Goal: Task Accomplishment & Management: Complete application form

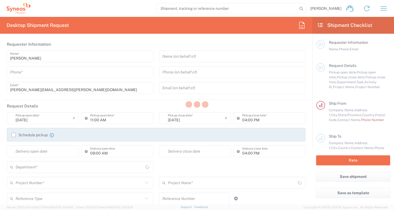
type input "[US_STATE]"
type input "[GEOGRAPHIC_DATA]"
type input "6168"
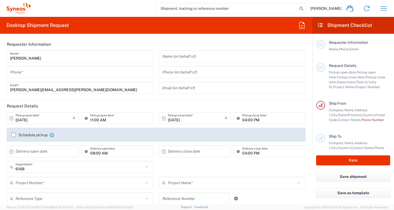
type input "Syneos Health Communications-[GEOGRAPHIC_DATA] [GEOGRAPHIC_DATA]"
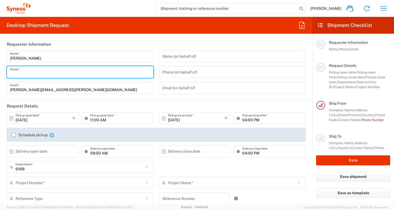
click at [57, 69] on input "tel" at bounding box center [80, 73] width 140 height 10
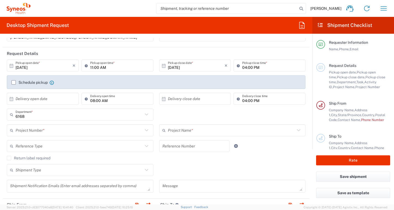
scroll to position [53, 0]
type input "8452821419"
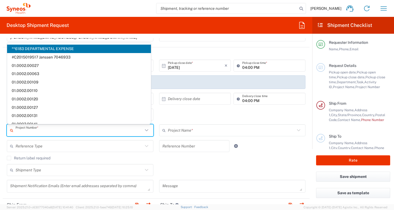
click at [60, 132] on input "text" at bounding box center [80, 131] width 128 height 10
paste input "7069627"
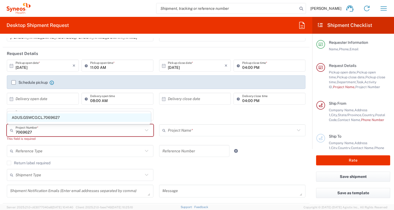
click at [44, 117] on span "ADUS.GSWCO.CL.7069627" at bounding box center [79, 118] width 144 height 8
type input "ADUS.GSWCO.CL.7069627"
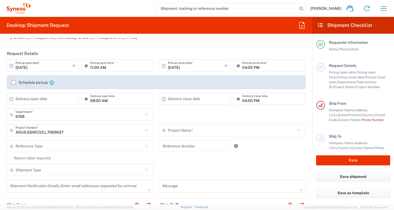
type input "Astellas.GL.VYLOY.25.7069627"
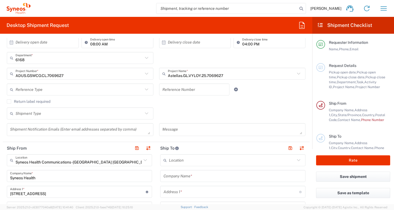
scroll to position [110, 0]
click at [146, 113] on icon at bounding box center [146, 113] width 7 height 7
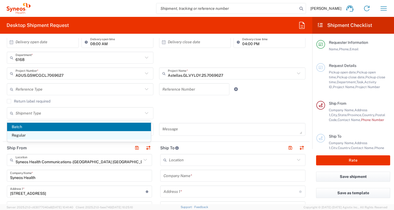
click at [80, 137] on span "Regular" at bounding box center [79, 135] width 144 height 8
type input "Regular"
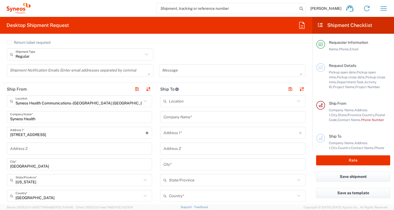
scroll to position [170, 0]
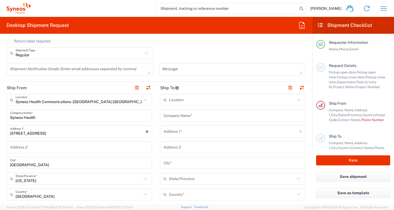
click at [176, 101] on input "text" at bounding box center [232, 100] width 126 height 10
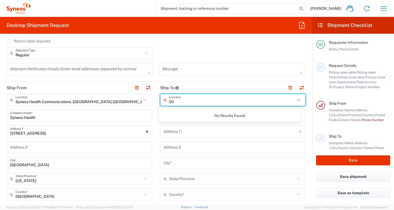
type input "5"
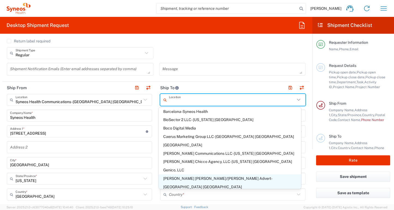
scroll to position [19, 0]
click at [172, 174] on span "[PERSON_NAME] [PERSON_NAME]/[PERSON_NAME] Advert- [GEOGRAPHIC_DATA] [GEOGRAPHIC…" at bounding box center [230, 182] width 143 height 17
type input "[PERSON_NAME] [PERSON_NAME]/[PERSON_NAME] Advert- [GEOGRAPHIC_DATA] [GEOGRAPHIC…"
type input "[PERSON_NAME] [PERSON_NAME]/[PERSON_NAME] Advertising, LLC"
type input "[STREET_ADDRESS]"
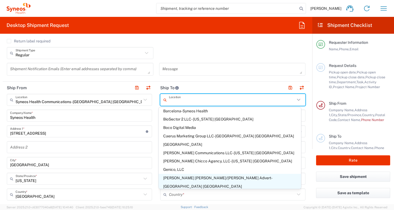
type input "[GEOGRAPHIC_DATA]"
type input "43082"
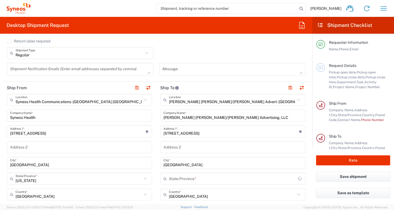
type input "[US_STATE]"
click at [144, 99] on icon at bounding box center [145, 99] width 7 height 7
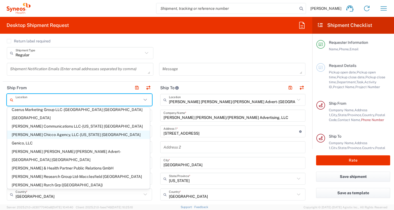
scroll to position [0, 0]
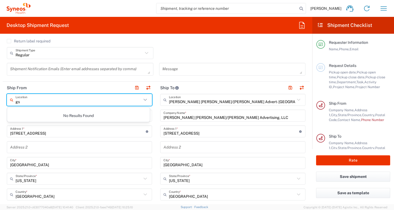
type input "g"
type input "[STREET_ADDRESS][PERSON_NAME]"
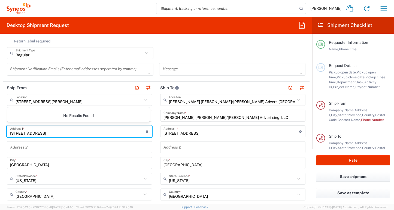
click at [94, 128] on input "[STREET_ADDRESS]" at bounding box center [78, 132] width 136 height 10
click at [85, 100] on input "text" at bounding box center [79, 100] width 126 height 10
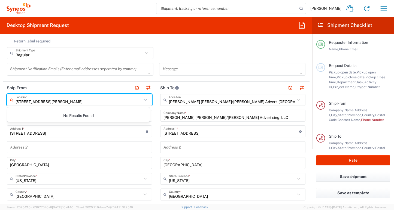
type input "[STREET_ADDRESS][PERSON_NAME]"
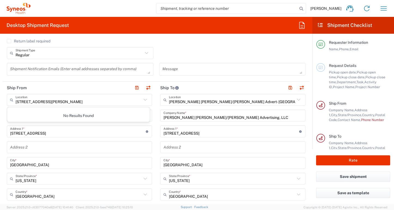
click at [81, 114] on div "No Results Found" at bounding box center [78, 116] width 143 height 13
click at [78, 137] on div "[STREET_ADDRESS] Address 1 * For cross streets use street names with '&' or 'an…" at bounding box center [79, 132] width 145 height 12
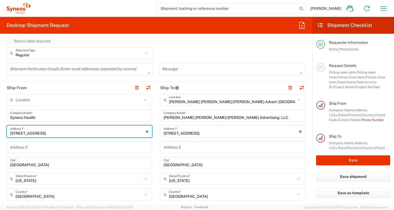
click at [81, 131] on input "[STREET_ADDRESS]" at bounding box center [78, 132] width 136 height 10
drag, startPoint x: 81, startPoint y: 131, endPoint x: -19, endPoint y: 130, distance: 100.0
click at [0, 130] on html "[PERSON_NAME] Home Shipment estimator Shipment tracking Desktop shipment reques…" at bounding box center [197, 105] width 394 height 210
type input "[STREET_ADDRESS][PERSON_NAME]"
type input "[PERSON_NAME][EMAIL_ADDRESS][PERSON_NAME][DOMAIN_NAME]"
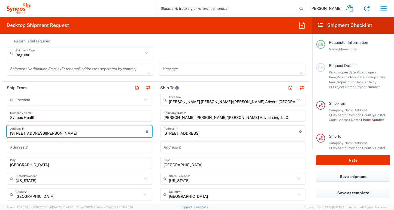
type input "40TH FLOOR"
type input "8452821419"
click at [45, 165] on input "[GEOGRAPHIC_DATA]" at bounding box center [79, 164] width 139 height 10
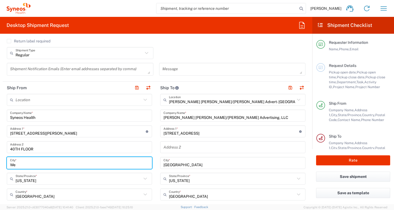
type input "W"
type input "[US_STATE]"
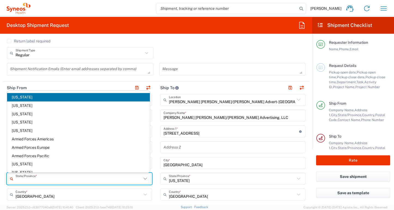
click at [34, 180] on input "text" at bounding box center [79, 179] width 126 height 10
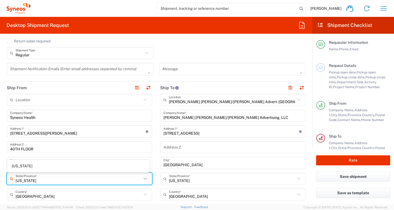
type input "[US_STATE]"
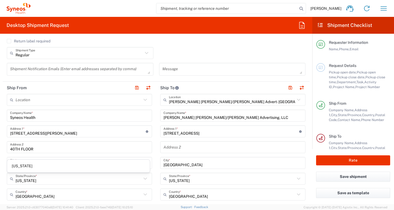
click at [156, 180] on main "[PERSON_NAME] [PERSON_NAME]/[PERSON_NAME] Advert- [GEOGRAPHIC_DATA] [GEOGRAPHIC…" at bounding box center [232, 213] width 153 height 239
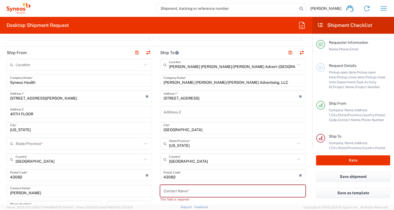
scroll to position [204, 0]
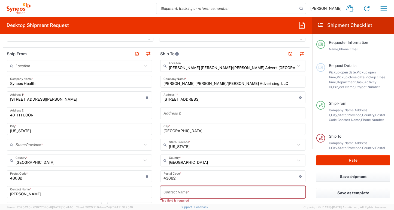
click at [31, 144] on input "text" at bounding box center [79, 145] width 126 height 10
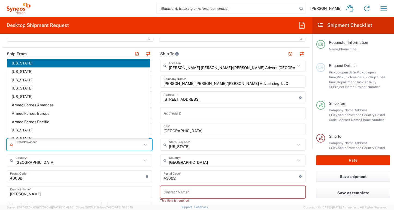
type input "NY"
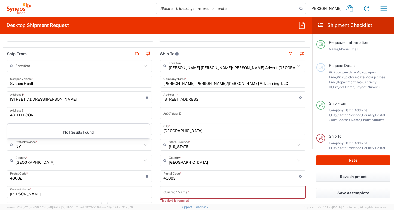
click at [75, 133] on div "No Results Found" at bounding box center [78, 132] width 143 height 13
click at [147, 146] on icon at bounding box center [145, 144] width 7 height 7
click at [156, 156] on main "[PERSON_NAME] [PERSON_NAME]/[PERSON_NAME] Advert- [GEOGRAPHIC_DATA] [GEOGRAPHIC…" at bounding box center [232, 179] width 153 height 239
click at [13, 144] on icon at bounding box center [12, 145] width 5 height 9
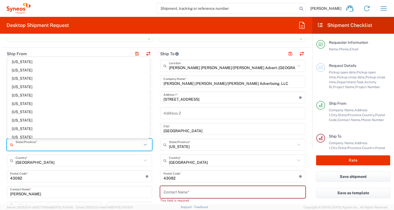
scroll to position [264, 0]
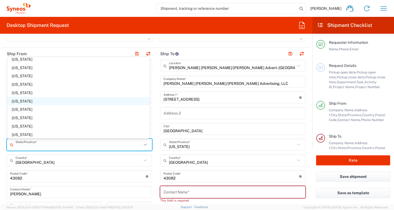
click at [26, 102] on span "[US_STATE]" at bounding box center [78, 101] width 143 height 8
type input "[US_STATE]"
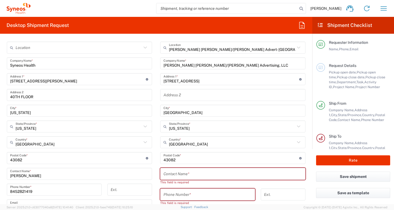
scroll to position [226, 0]
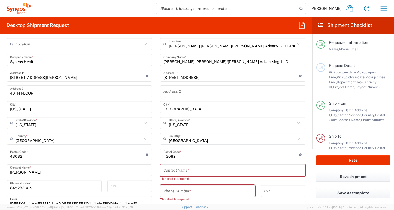
click at [143, 160] on div "Postal Code * Postal Code for [GEOGRAPHIC_DATA] should have the following forma…" at bounding box center [79, 155] width 145 height 12
click at [77, 162] on div "Location [PERSON_NAME] LLC-[GEOGRAPHIC_DATA] [GEOGRAPHIC_DATA] [GEOGRAPHIC_DATA…" at bounding box center [79, 152] width 145 height 229
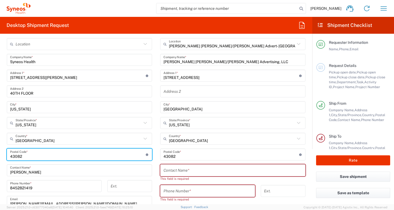
drag, startPoint x: 29, startPoint y: 155, endPoint x: -15, endPoint y: 156, distance: 44.4
click at [0, 156] on html "[PERSON_NAME] Home Shipment estimator Shipment tracking Desktop shipment reques…" at bounding box center [197, 105] width 394 height 210
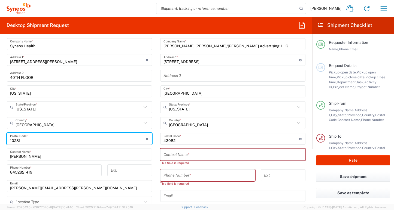
scroll to position [254, 0]
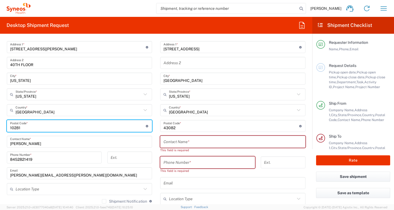
type input "10281"
click at [168, 144] on input "text" at bounding box center [232, 142] width 139 height 10
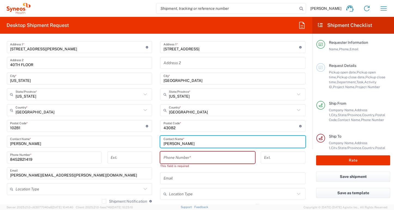
type input "[PERSON_NAME]"
click at [173, 156] on input "tel" at bounding box center [207, 158] width 88 height 10
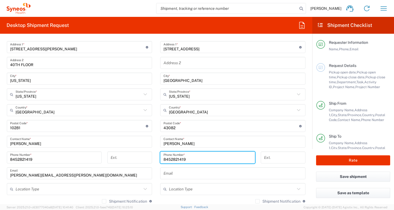
type input "8452821419"
click at [253, 160] on div "[PHONE_NUMBER] Phone Number *" at bounding box center [208, 160] width 101 height 16
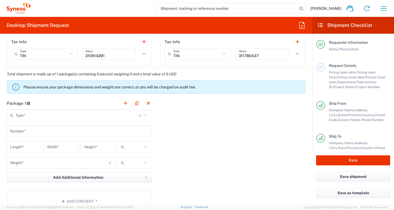
scroll to position [428, 0]
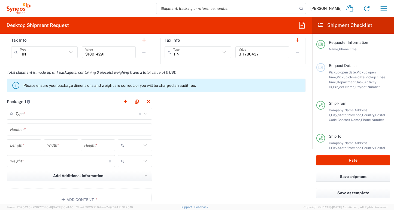
click at [143, 115] on icon at bounding box center [145, 113] width 7 height 7
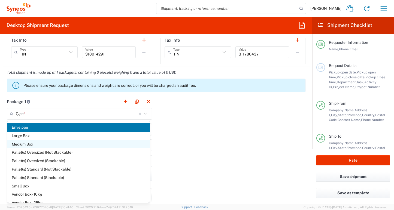
click at [129, 141] on span "Medium Box" at bounding box center [78, 144] width 143 height 8
type input "Medium Box"
type input "13"
type input "11.5"
type input "2.5"
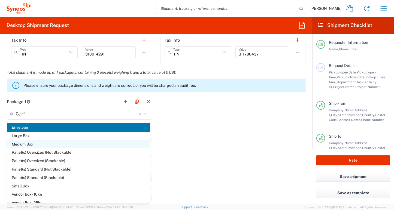
type input "in"
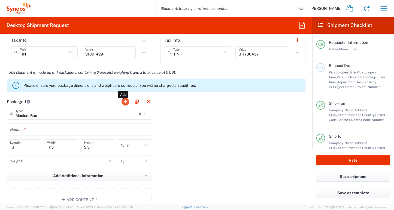
click at [123, 102] on button "button" at bounding box center [126, 102] width 8 height 8
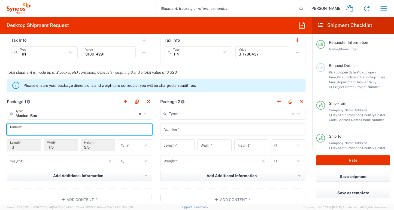
click at [138, 128] on input "text" at bounding box center [79, 130] width 139 height 10
type input "1"
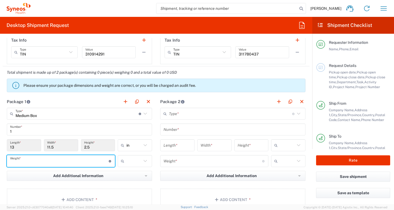
click at [107, 163] on input "number" at bounding box center [59, 162] width 99 height 10
type input "15"
click at [156, 184] on main "Type * Material used to package goods Envelope Large Box Medium Box Pallet(s) O…" at bounding box center [232, 160] width 153 height 105
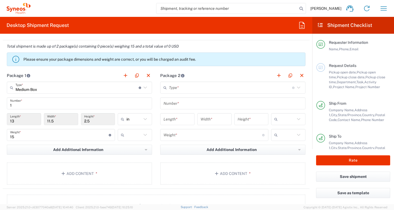
scroll to position [460, 0]
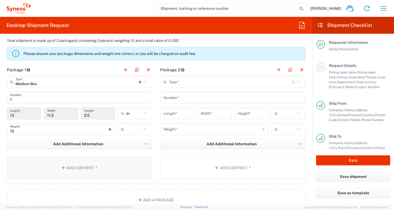
click at [72, 163] on button "Add Content *" at bounding box center [79, 168] width 145 height 22
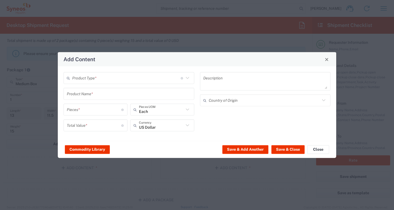
click at [190, 79] on icon at bounding box center [187, 78] width 7 height 7
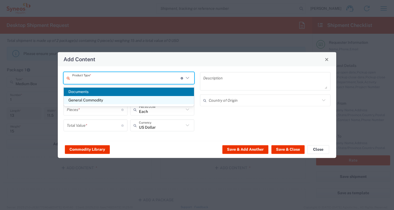
click at [156, 102] on span "General Commodity" at bounding box center [129, 100] width 130 height 8
type input "General Commodity"
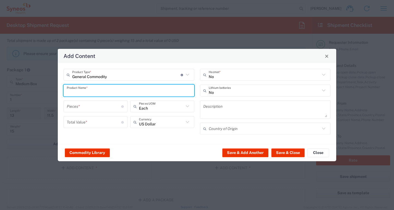
click at [138, 91] on input "text" at bounding box center [129, 91] width 124 height 10
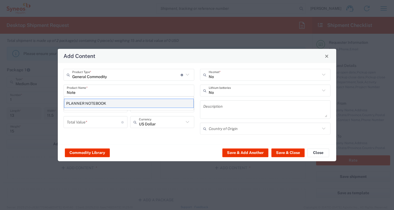
click at [107, 104] on div "PLANNER NOTEBOOK" at bounding box center [129, 103] width 130 height 9
type input "PLANNER NOTEBOOK"
type input "1"
type textarea "SPIRAL-BOUND"
type input "[GEOGRAPHIC_DATA]"
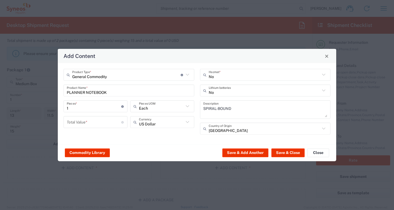
click at [107, 112] on div "1 Pieces * Number of pieces inside all the packages" at bounding box center [95, 109] width 67 height 16
click at [77, 107] on input "1" at bounding box center [94, 107] width 54 height 10
type input "7"
click at [93, 124] on input "number" at bounding box center [94, 122] width 54 height 10
type input "80.00"
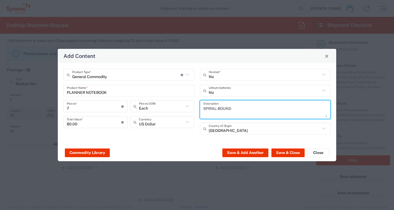
click at [319, 108] on textarea "SPIRAL-BOUND" at bounding box center [265, 109] width 124 height 15
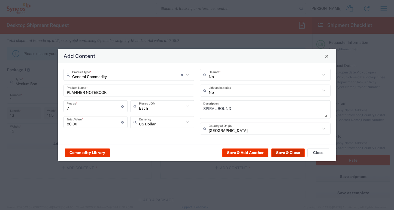
click at [295, 153] on button "Save & Close" at bounding box center [287, 153] width 33 height 9
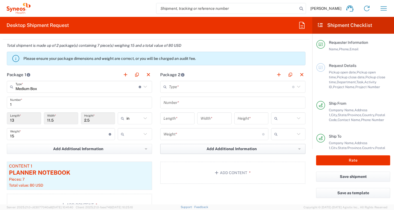
scroll to position [458, 0]
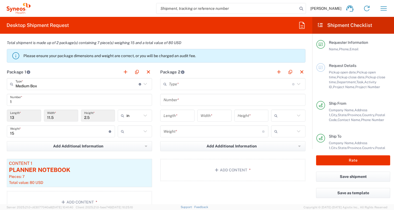
click at [190, 82] on input "text" at bounding box center [230, 85] width 123 height 10
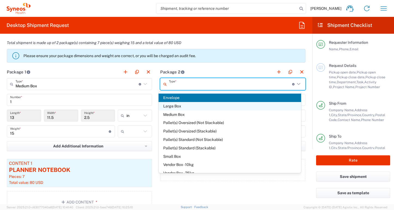
click at [178, 107] on span "Large Box" at bounding box center [230, 106] width 143 height 8
type input "Large Box"
type input "17.5"
type input "12.5"
type input "3"
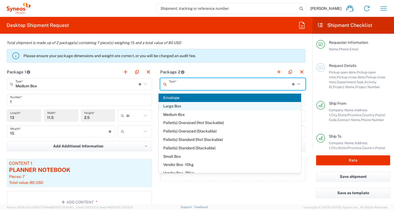
type input "in"
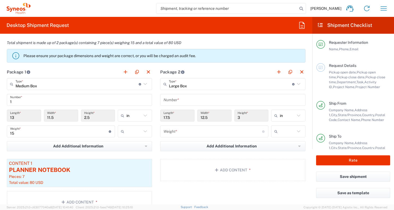
click at [198, 135] on input "number" at bounding box center [212, 132] width 99 height 10
type input "45"
click at [183, 101] on input "text" at bounding box center [232, 100] width 139 height 10
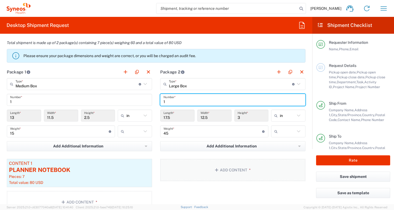
type input "1"
click at [233, 167] on button "Add Content *" at bounding box center [232, 170] width 145 height 22
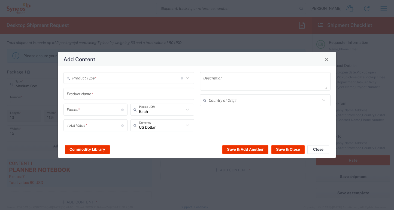
click at [190, 79] on icon at bounding box center [187, 78] width 7 height 7
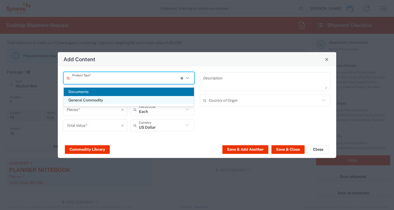
click at [102, 97] on span "General Commodity" at bounding box center [129, 100] width 130 height 8
type input "General Commodity"
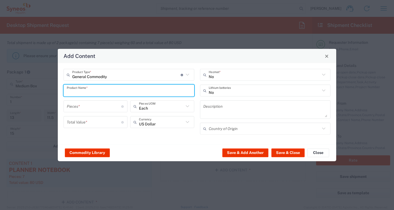
click at [112, 91] on input "text" at bounding box center [129, 91] width 124 height 10
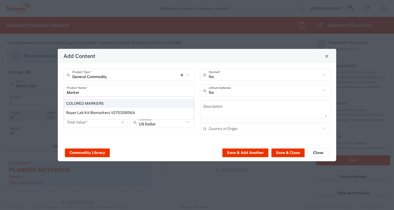
click at [97, 102] on div "COLORED MARKERS" at bounding box center [129, 103] width 130 height 9
type input "COLORED MARKERS"
type input "1"
type textarea "COLORED MARKERS"
type input "[GEOGRAPHIC_DATA]"
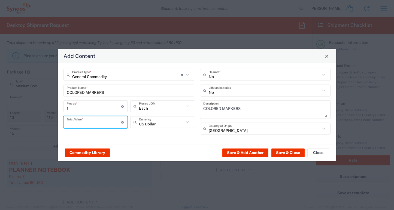
click at [96, 121] on input "number" at bounding box center [94, 122] width 54 height 10
type input "50.00"
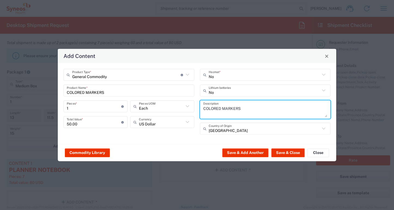
click at [274, 108] on textarea "COLORED MARKERS" at bounding box center [265, 109] width 124 height 15
type textarea "COLORED MARKERS Sticky Notes"
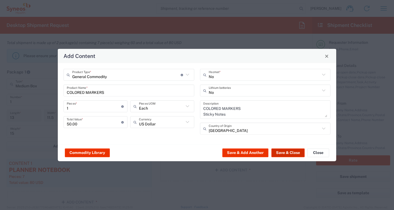
click at [281, 153] on button "Save & Close" at bounding box center [287, 153] width 33 height 9
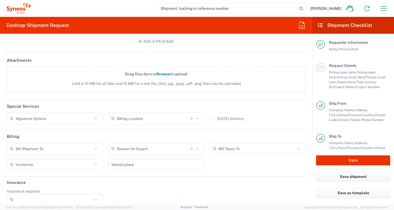
scroll to position [659, 0]
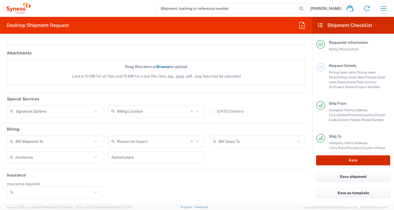
click at [351, 158] on button "Rate" at bounding box center [353, 161] width 74 height 10
type input "6168"
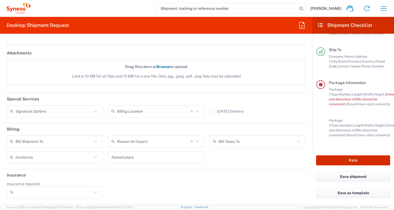
scroll to position [91, 0]
type input "ADUS.GSWCO.CL.7069627"
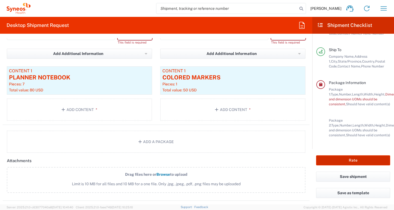
scroll to position [555, 0]
click at [222, 113] on button "Add Content *" at bounding box center [232, 110] width 145 height 22
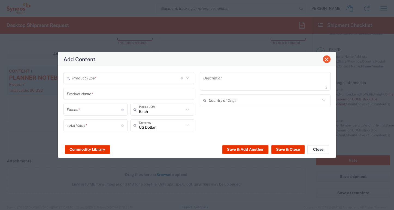
click at [326, 59] on span "Close" at bounding box center [327, 59] width 4 height 4
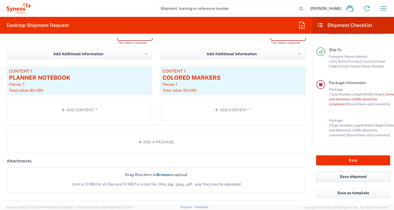
click at [358, 176] on button "Save shipment" at bounding box center [353, 177] width 74 height 10
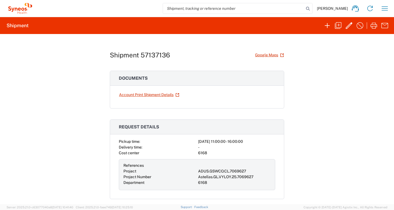
scroll to position [0, 0]
click at [350, 26] on icon "button" at bounding box center [349, 25] width 9 height 9
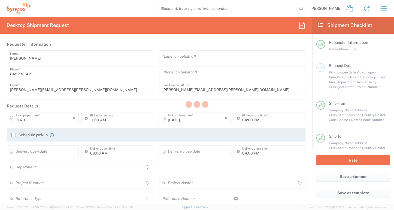
type input "[US_STATE]"
type input "Medium Box"
type input "ADUS.GSWCO.CL.7069627"
type input "Large Box"
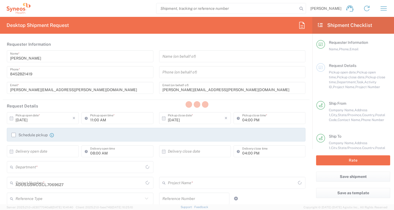
type input "Astellas.GL.VYLOY.25.7069627"
type input "6168"
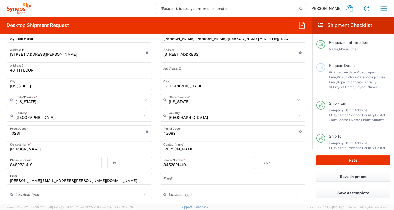
scroll to position [249, 0]
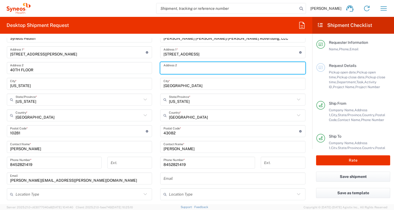
click at [186, 73] on div "Address 2" at bounding box center [232, 68] width 145 height 12
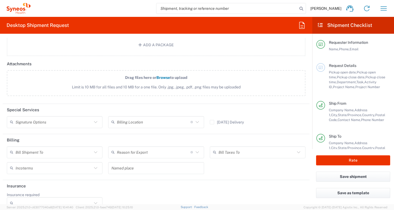
scroll to position [659, 0]
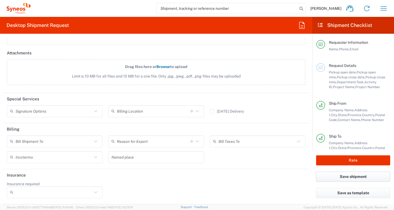
type input "[PERSON_NAME]"
click at [350, 176] on button "Save shipment" at bounding box center [353, 177] width 74 height 10
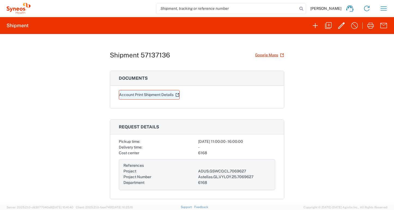
click at [143, 93] on link "Account Print Shipment Details" at bounding box center [149, 95] width 61 height 10
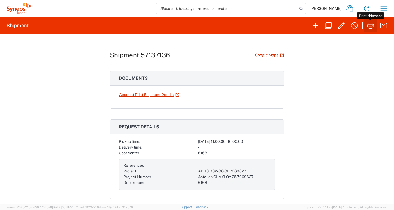
click at [369, 26] on icon "button" at bounding box center [370, 25] width 9 height 9
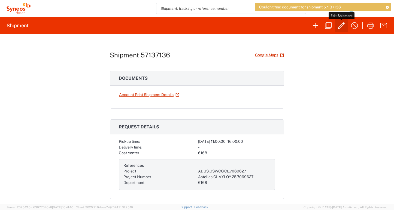
click at [343, 26] on icon "button" at bounding box center [341, 25] width 9 height 9
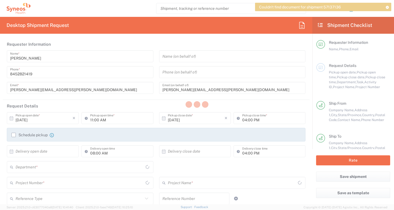
type input "ADUS.GSWCO.CL.7069627"
type input "[US_STATE]"
type input "Medium Box"
type input "Large Box"
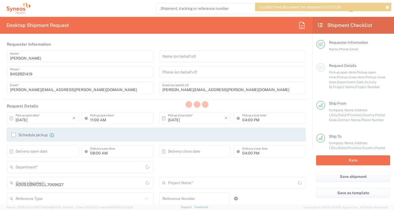
type input "Astellas.GL.VYLOY.25.7069627"
type input "6168"
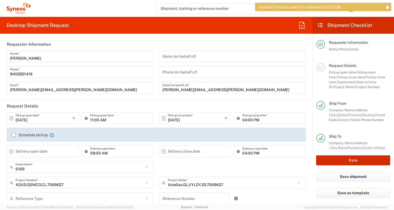
click at [353, 159] on button "Rate" at bounding box center [353, 161] width 74 height 10
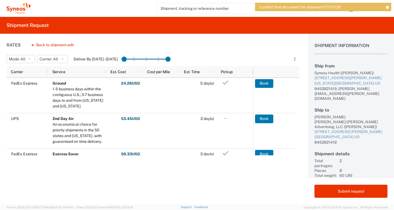
click at [387, 7] on icon at bounding box center [387, 7] width 4 height 3
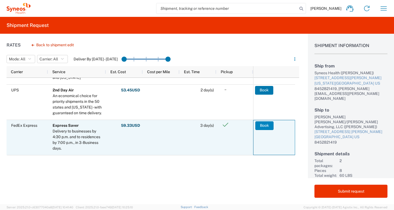
click at [267, 128] on button "Book" at bounding box center [264, 126] width 18 height 9
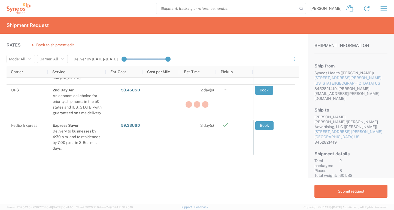
click at [262, 89] on div at bounding box center [197, 105] width 394 height 210
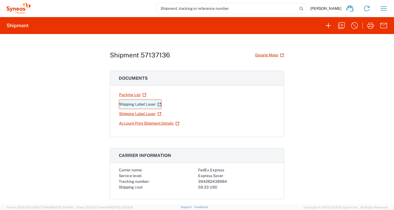
click at [129, 103] on link "Shipping Label Laser" at bounding box center [140, 105] width 43 height 10
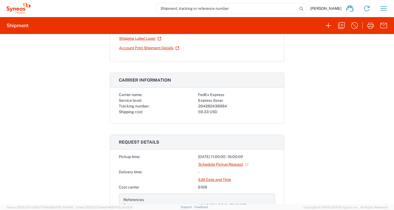
scroll to position [158, 0]
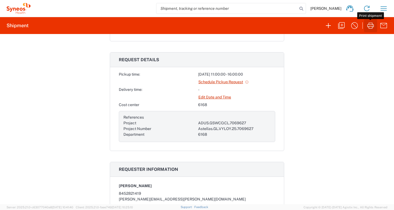
click at [372, 27] on icon "button" at bounding box center [370, 26] width 7 height 6
click at [218, 96] on link "Edit Date and Time" at bounding box center [214, 98] width 33 height 10
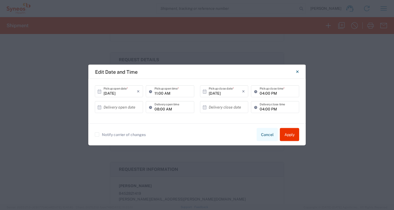
click at [267, 135] on button "Cancel" at bounding box center [267, 134] width 21 height 13
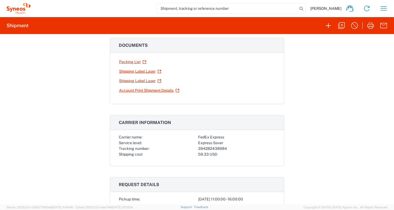
scroll to position [0, 0]
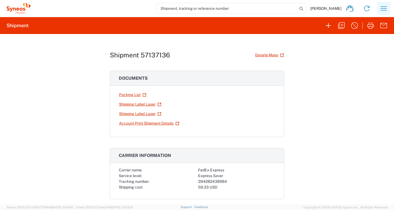
click at [384, 8] on icon "button" at bounding box center [383, 8] width 9 height 9
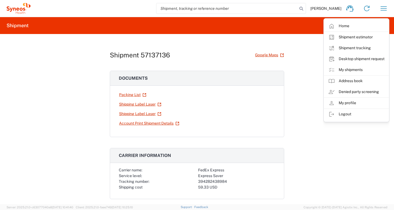
click at [320, 164] on div "Shipment 57137136 Google Maps Documents Packing List Shipping Label Laser Shipp…" at bounding box center [197, 119] width 394 height 171
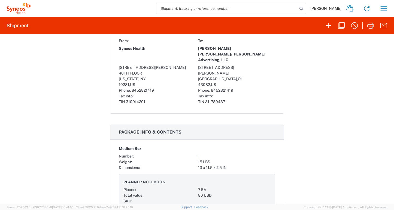
scroll to position [401, 0]
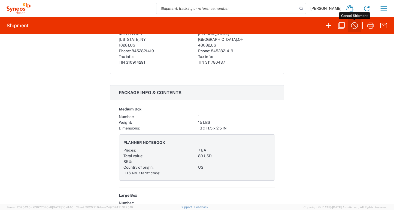
click at [354, 27] on icon "button" at bounding box center [354, 25] width 9 height 9
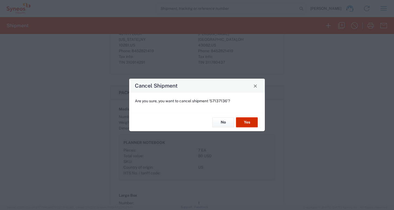
click at [247, 124] on button "Yes" at bounding box center [247, 122] width 22 height 10
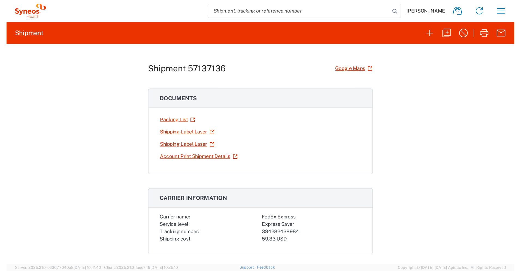
scroll to position [0, 0]
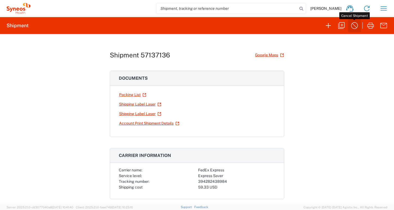
click at [354, 25] on icon "button" at bounding box center [354, 25] width 9 height 9
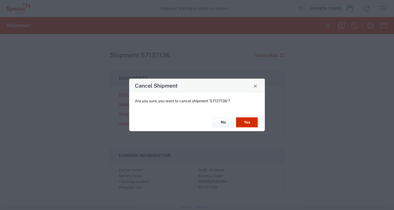
click at [253, 120] on button "Yes" at bounding box center [247, 122] width 22 height 10
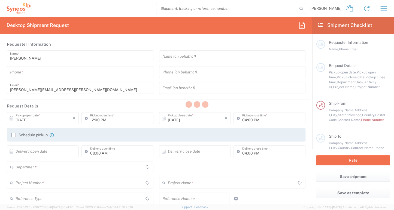
type input "[US_STATE]"
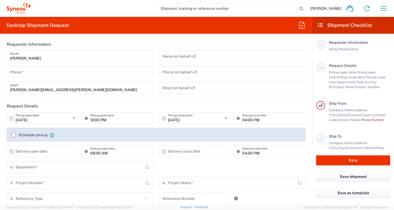
type input "[GEOGRAPHIC_DATA]"
type input "Syneos Health Communications-[GEOGRAPHIC_DATA] [GEOGRAPHIC_DATA]"
type input "6168"
click at [39, 75] on input "tel" at bounding box center [80, 73] width 140 height 10
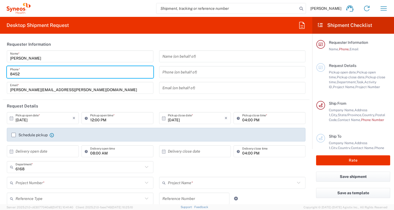
type input "8452821419"
type input "[PERSON_NAME][EMAIL_ADDRESS][PERSON_NAME][DOMAIN_NAME]"
type input "40TH FLOOR"
type input "8452821419"
type input "[PERSON_NAME] [PERSON_NAME]/[PERSON_NAME] Advertising, LLC"
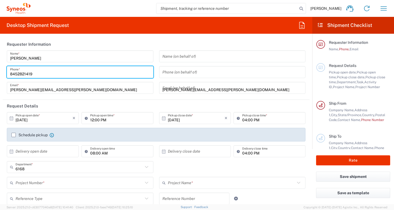
type input "[STREET_ADDRESS]"
type input "[GEOGRAPHIC_DATA]"
type input "[US_STATE]"
type input "[GEOGRAPHIC_DATA]"
type input "43082"
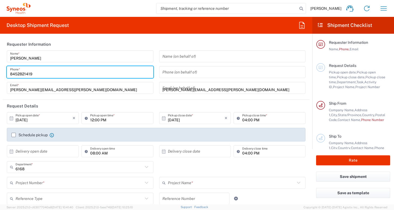
type input "8452821419"
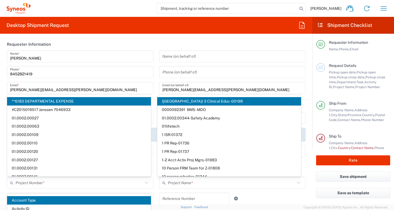
click at [156, 79] on div "Name (on behalf of) Phone (on behalf of) molly.grosso@syneoshealth.com Email (o…" at bounding box center [232, 73] width 152 height 47
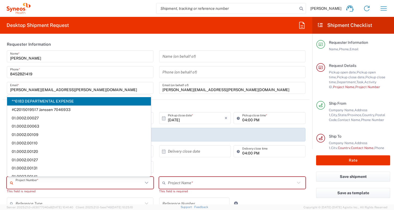
click at [28, 183] on input "text" at bounding box center [80, 183] width 128 height 10
paste input "7069627"
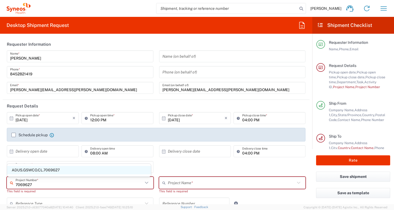
click at [45, 168] on span "ADUS.GSWCO.CL.7069627" at bounding box center [79, 170] width 144 height 8
type input "ADUS.GSWCO.CL.7069627"
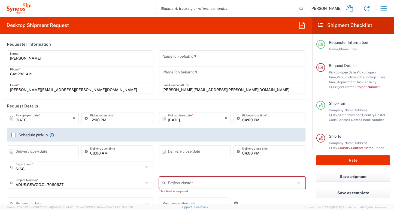
type input "Astellas.GL.VYLOY.25.7069627"
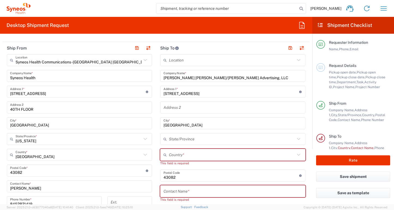
scroll to position [206, 0]
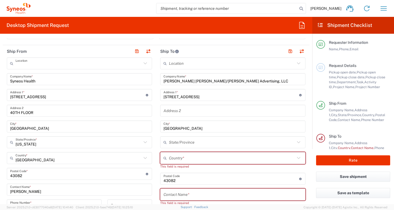
click at [107, 67] on input "text" at bounding box center [79, 64] width 126 height 10
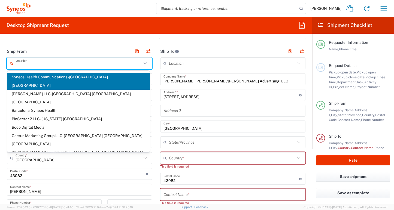
click at [156, 64] on main "Location [PERSON_NAME] LLC-[GEOGRAPHIC_DATA] [GEOGRAPHIC_DATA] [GEOGRAPHIC_DATA…" at bounding box center [232, 176] width 153 height 239
type input "Syneos Health Communications-[GEOGRAPHIC_DATA] [GEOGRAPHIC_DATA]"
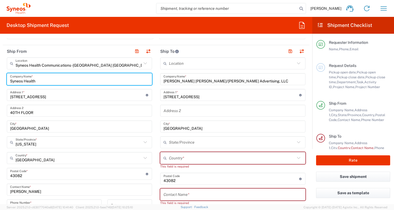
click at [104, 79] on input "Syneos Health" at bounding box center [79, 80] width 139 height 10
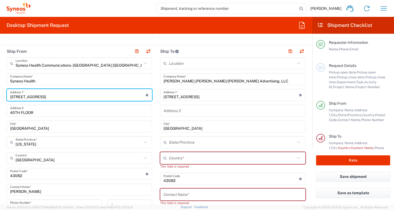
click at [91, 99] on input "[STREET_ADDRESS]" at bounding box center [78, 95] width 136 height 10
drag, startPoint x: 89, startPoint y: 96, endPoint x: -41, endPoint y: 96, distance: 130.0
click at [0, 96] on html "Molly Grosso Home Shipment estimator Shipment tracking Desktop shipment request…" at bounding box center [197, 105] width 394 height 210
type input "[STREET_ADDRESS][PERSON_NAME]"
type input "39TH FLOOR"
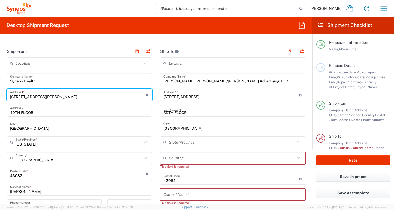
type input "[US_STATE]"
type input "[GEOGRAPHIC_DATA]"
type input "[PERSON_NAME][EMAIL_ADDRESS][PERSON_NAME][DOMAIN_NAME]"
type input "[PERSON_NAME]"
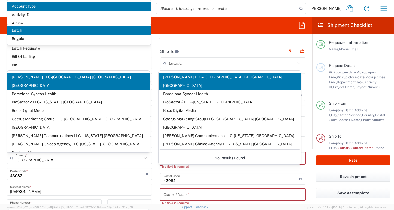
click at [3, 105] on main "Location [PERSON_NAME] LLC-[GEOGRAPHIC_DATA] [GEOGRAPHIC_DATA] [GEOGRAPHIC_DATA…" at bounding box center [79, 171] width 153 height 229
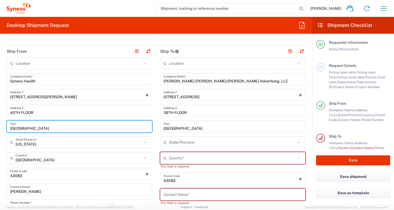
drag, startPoint x: 36, startPoint y: 131, endPoint x: -28, endPoint y: 130, distance: 63.5
click at [0, 130] on html "Molly Grosso Home Shipment estimator Shipment tracking Desktop shipment request…" at bounding box center [197, 105] width 394 height 210
type input "[US_STATE]"
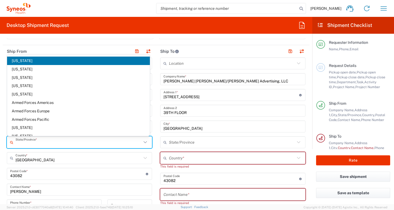
click at [25, 142] on input "text" at bounding box center [79, 143] width 126 height 10
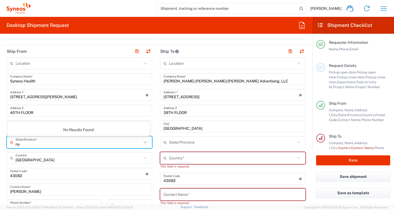
type input "n"
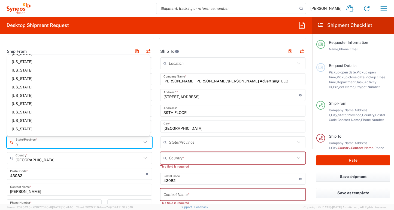
scroll to position [150, 0]
click at [21, 69] on span "[US_STATE]" at bounding box center [78, 70] width 143 height 8
type input "[US_STATE]"
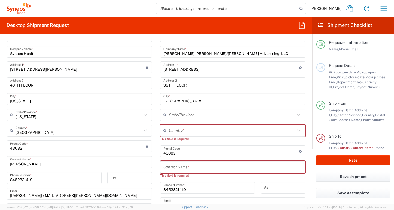
scroll to position [234, 0]
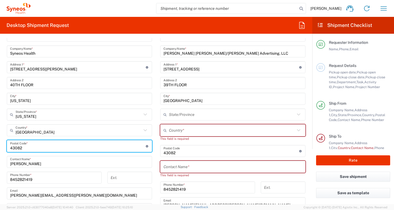
drag, startPoint x: 26, startPoint y: 150, endPoint x: -11, endPoint y: 150, distance: 36.2
click at [0, 150] on html "Molly Grosso Home Shipment estimator Shipment tracking Desktop shipment request…" at bounding box center [197, 105] width 394 height 210
type input "10281"
type input "[US_STATE]"
type input "[GEOGRAPHIC_DATA]"
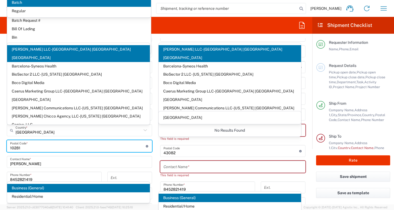
type input "10281"
click at [156, 150] on main "Location [PERSON_NAME] LLC-[GEOGRAPHIC_DATA] [GEOGRAPHIC_DATA] [GEOGRAPHIC_DATA…" at bounding box center [232, 149] width 153 height 239
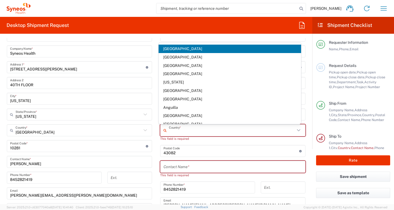
click at [181, 131] on input "text" at bounding box center [232, 131] width 126 height 10
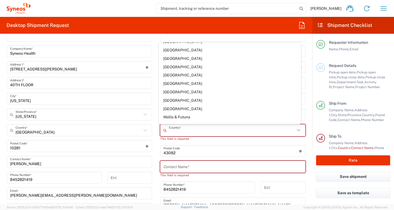
scroll to position [1979, 0]
click at [181, 59] on span "[GEOGRAPHIC_DATA]" at bounding box center [230, 59] width 143 height 8
type input "[GEOGRAPHIC_DATA]"
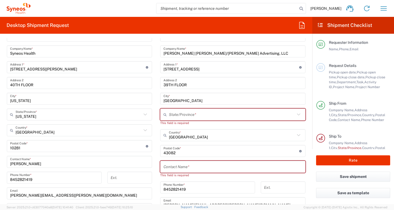
click at [181, 169] on input "text" at bounding box center [232, 167] width 139 height 10
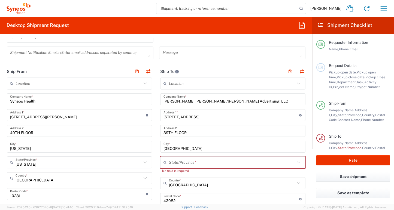
scroll to position [186, 0]
type input "[PERSON_NAME]"
click at [187, 132] on input "39TH FLOOR" at bounding box center [232, 132] width 139 height 10
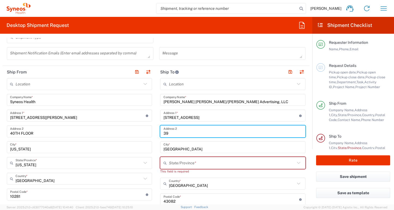
type input "3"
type input "[PERSON_NAME]"
click at [156, 164] on main "Location [PERSON_NAME] LLC-[GEOGRAPHIC_DATA] [GEOGRAPHIC_DATA] [GEOGRAPHIC_DATA…" at bounding box center [232, 195] width 153 height 234
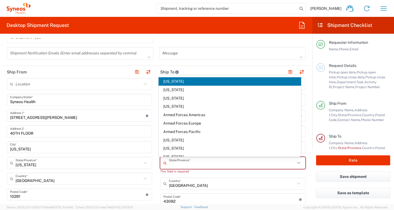
click at [178, 163] on input "text" at bounding box center [232, 164] width 126 height 10
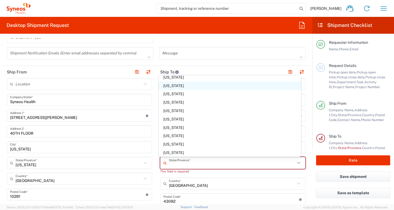
scroll to position [304, 0]
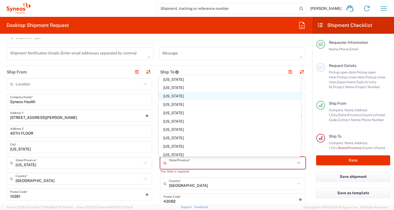
click at [165, 97] on span "[US_STATE]" at bounding box center [230, 96] width 143 height 8
type input "[US_STATE]"
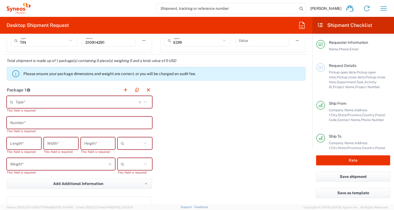
scroll to position [440, 0]
click at [124, 91] on button "button" at bounding box center [126, 91] width 8 height 8
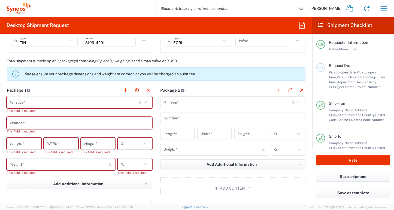
click at [78, 102] on input "text" at bounding box center [77, 103] width 123 height 10
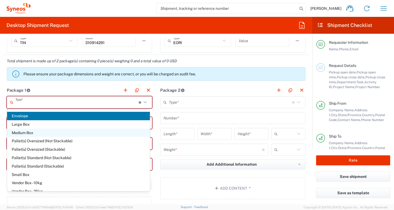
click at [34, 133] on span "Medium Box" at bounding box center [78, 133] width 143 height 8
type input "Medium Box"
type input "13"
type input "11.5"
type input "2.5"
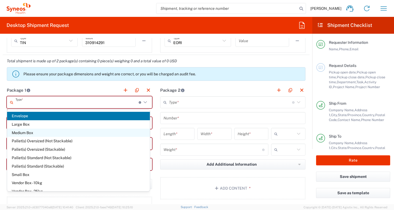
type input "in"
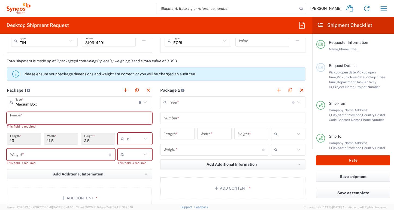
click at [38, 119] on input "text" at bounding box center [79, 119] width 139 height 10
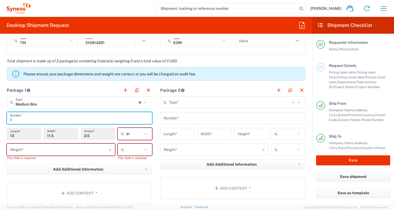
type input "1"
click at [47, 149] on input "number" at bounding box center [59, 150] width 99 height 10
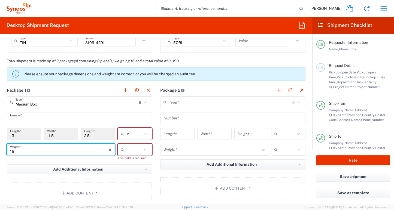
type input "15"
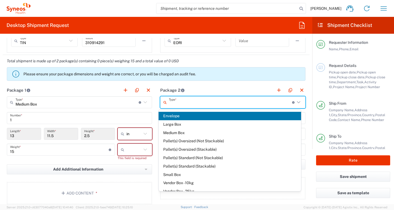
click at [191, 102] on input "text" at bounding box center [230, 103] width 123 height 10
click at [90, 191] on button "Add Content *" at bounding box center [79, 193] width 145 height 22
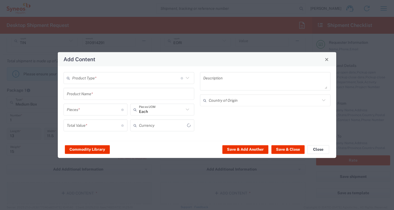
type input "US Dollar"
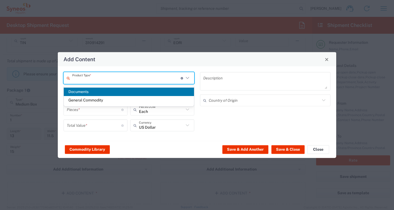
click at [122, 79] on input "text" at bounding box center [126, 78] width 108 height 10
click at [105, 99] on span "General Commodity" at bounding box center [129, 100] width 130 height 8
type input "General Commodity"
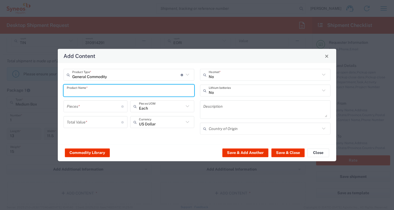
click at [95, 94] on input "text" at bounding box center [129, 91] width 124 height 10
type input "Notebooks"
click at [89, 105] on input "number" at bounding box center [94, 107] width 54 height 10
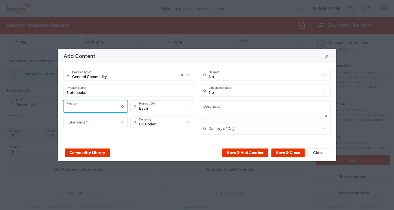
type input "7"
type input "8"
click at [95, 126] on input "number" at bounding box center [94, 122] width 54 height 10
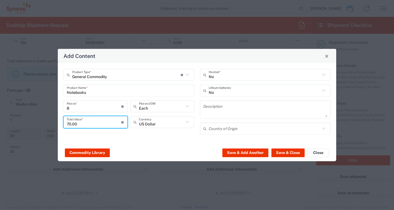
type input "70.00"
click at [246, 114] on textarea at bounding box center [265, 109] width 124 height 15
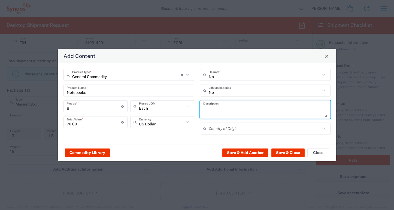
click at [184, 93] on input "Notebooks" at bounding box center [129, 91] width 124 height 10
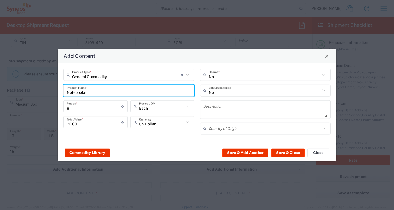
click at [184, 93] on input "Notebooks" at bounding box center [129, 91] width 124 height 10
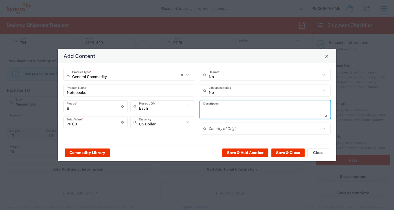
click at [216, 110] on textarea at bounding box center [265, 109] width 124 height 15
type textarea "Notebooks"
click at [286, 155] on button "Save & Close" at bounding box center [287, 153] width 33 height 9
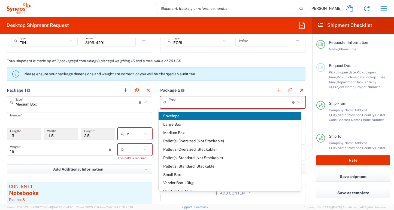
click at [185, 105] on input "text" at bounding box center [230, 103] width 123 height 10
click at [182, 126] on span "Large Box" at bounding box center [230, 124] width 143 height 8
type input "Large Box"
type input "17.5"
type input "12.5"
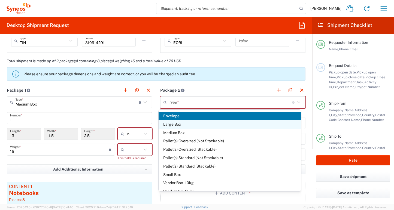
type input "3"
type input "in"
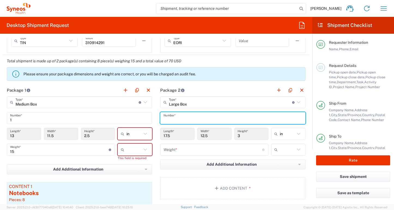
click at [181, 122] on input "text" at bounding box center [232, 119] width 139 height 10
type input "1"
click at [180, 150] on input "number" at bounding box center [212, 150] width 99 height 10
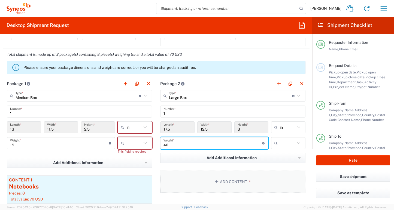
scroll to position [447, 0]
type input "40"
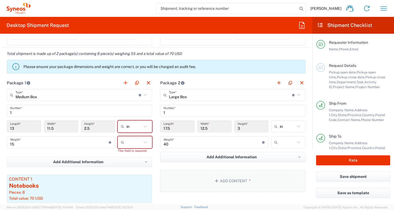
click at [192, 179] on button "Add Content *" at bounding box center [232, 181] width 145 height 22
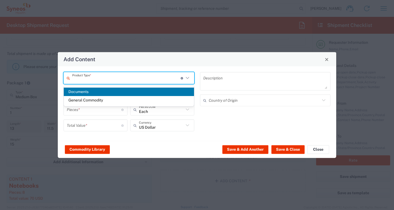
click at [143, 79] on input "text" at bounding box center [126, 78] width 108 height 10
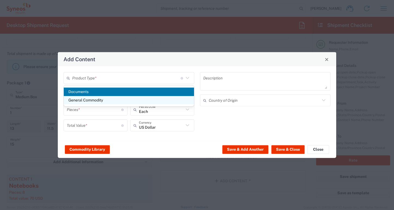
click at [131, 97] on span "General Commodity" at bounding box center [129, 100] width 130 height 8
type input "General Commodity"
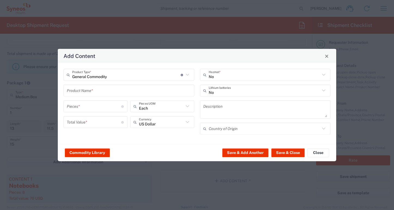
click at [124, 92] on input "text" at bounding box center [129, 91] width 124 height 10
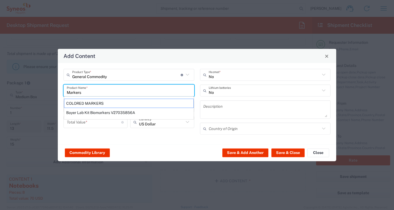
drag, startPoint x: 93, startPoint y: 94, endPoint x: 40, endPoint y: 94, distance: 52.9
click at [39, 94] on div "Add Content General Commodity Product Type * Document: Paper document generated…" at bounding box center [197, 105] width 394 height 210
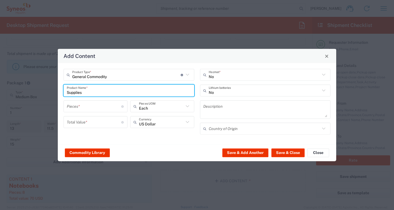
type input "Supplies"
click at [83, 107] on input "number" at bounding box center [94, 107] width 54 height 10
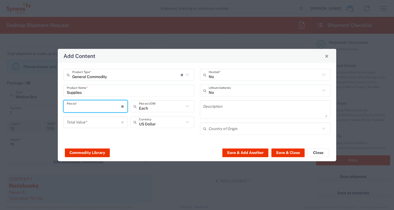
click at [83, 107] on input "number" at bounding box center [94, 107] width 54 height 10
type input "8"
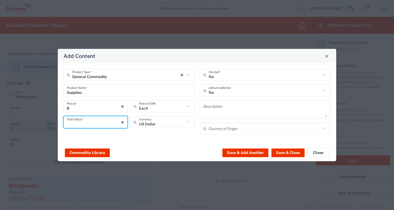
click at [108, 120] on input "number" at bounding box center [94, 122] width 54 height 10
type input "50.00"
click at [101, 109] on input "8" at bounding box center [94, 107] width 54 height 10
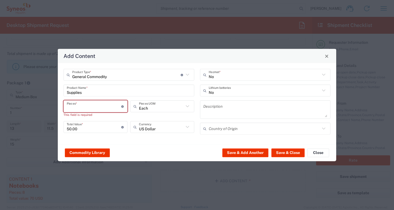
type input "1"
type input "50"
type input "13"
type input "650"
type input "13"
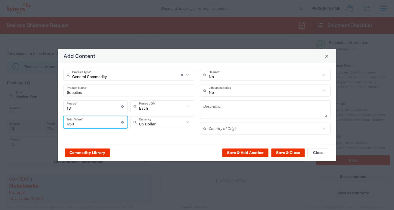
click at [96, 125] on input "650" at bounding box center [94, 122] width 54 height 10
type input "6"
type input "50.00"
click at [238, 114] on textarea at bounding box center [265, 109] width 124 height 15
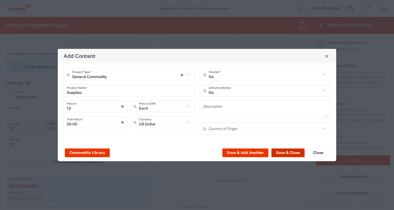
click at [284, 154] on button "Save & Close" at bounding box center [287, 153] width 33 height 9
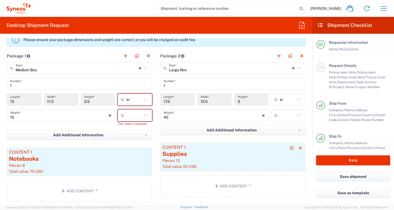
scroll to position [467, 0]
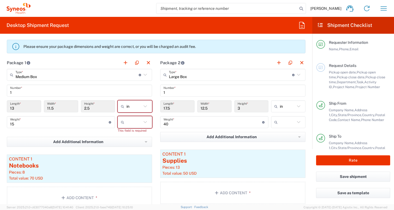
click at [142, 108] on icon at bounding box center [145, 106] width 7 height 7
click at [128, 121] on span "in" at bounding box center [133, 120] width 33 height 8
click at [147, 123] on div at bounding box center [135, 122] width 34 height 12
click at [134, 143] on span "lbs" at bounding box center [133, 144] width 33 height 8
type input "lbs"
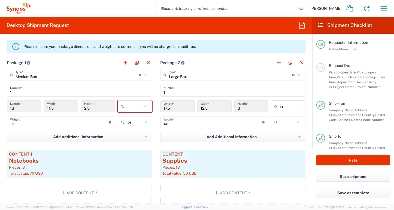
click at [298, 122] on div at bounding box center [288, 122] width 34 height 12
click at [281, 142] on span "lbs" at bounding box center [284, 144] width 33 height 8
type input "lbs"
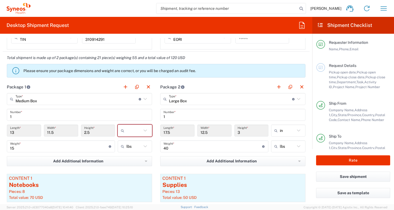
scroll to position [442, 0]
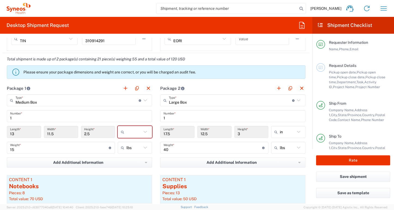
click at [121, 131] on icon at bounding box center [123, 132] width 5 height 9
click at [126, 162] on span "in" at bounding box center [133, 163] width 33 height 8
type input "in"
click at [126, 162] on button "Add Additional Information" at bounding box center [79, 163] width 145 height 10
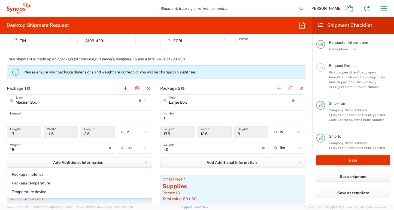
click at [153, 143] on main "Medium Box Type * Material used to package goods Envelope Large Box Medium Box …" at bounding box center [79, 163] width 153 height 137
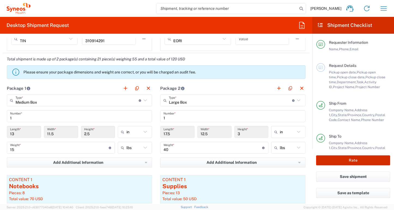
click at [354, 158] on button "Rate" at bounding box center [353, 161] width 74 height 10
type input "6168"
type input "ADUS.GSWCO.CL.7069627"
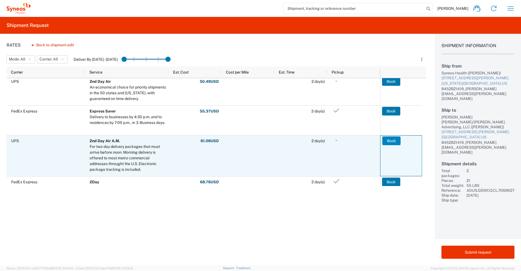
click at [390, 142] on button "Book" at bounding box center [391, 141] width 18 height 9
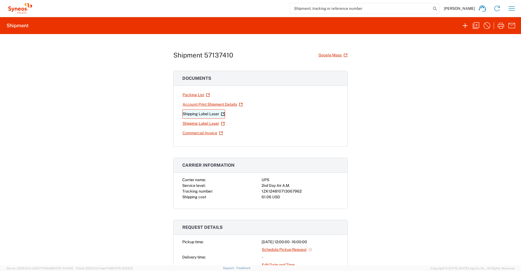
click at [196, 112] on link "Shipping Label Laser" at bounding box center [203, 114] width 43 height 10
click at [198, 125] on link "Shipping Label Laser" at bounding box center [203, 124] width 43 height 10
